Goal: Task Accomplishment & Management: Manage account settings

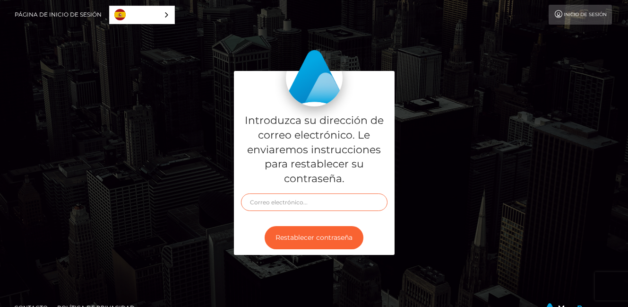
click at [268, 204] on input "text" at bounding box center [314, 201] width 146 height 17
type input "babycherryblosom77@gmail.com"
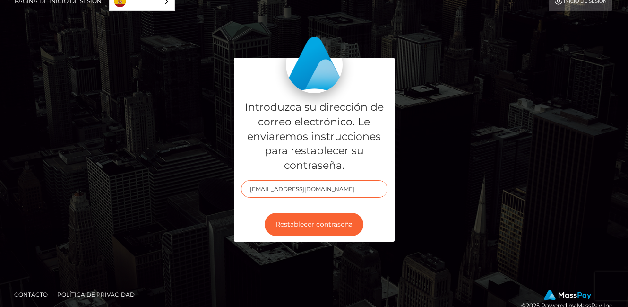
scroll to position [28, 0]
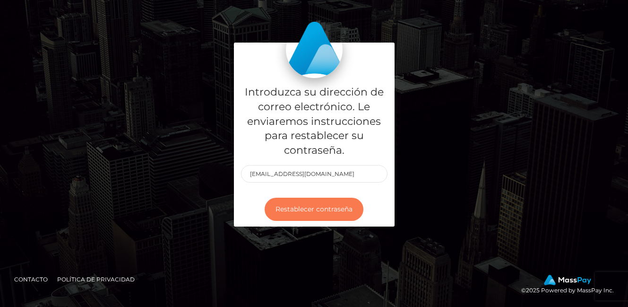
click at [290, 210] on button "Restablecer contraseña" at bounding box center [313, 208] width 99 height 23
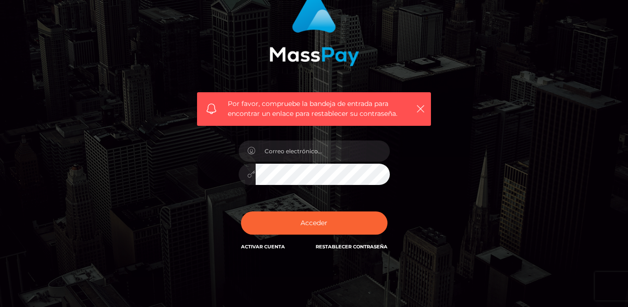
scroll to position [108, 0]
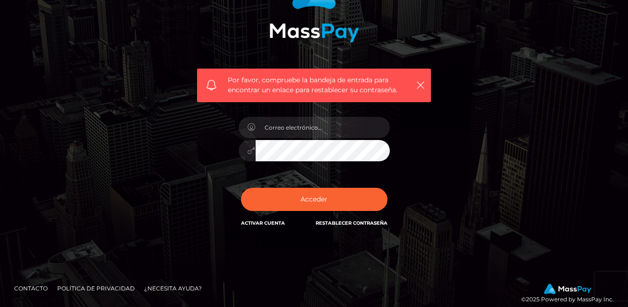
click at [365, 222] on link "Restablecer contraseña" at bounding box center [352, 223] width 72 height 6
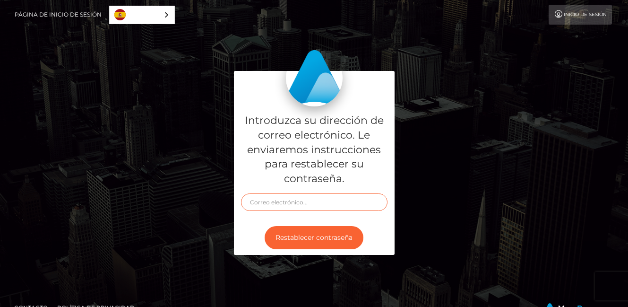
click at [353, 205] on input "text" at bounding box center [314, 201] width 146 height 17
